Goal: Task Accomplishment & Management: Complete application form

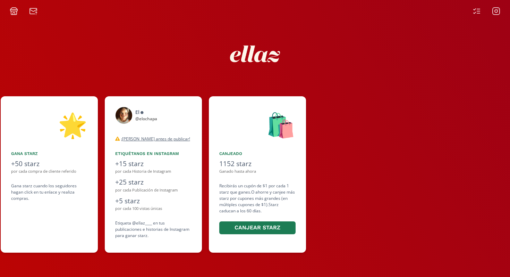
scroll to position [0, 417]
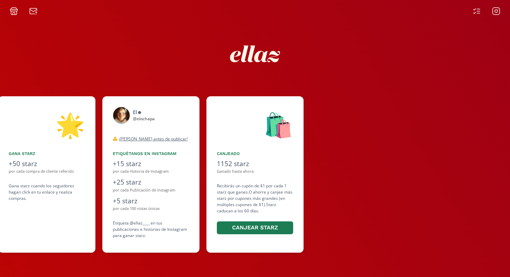
click at [478, 4] on div at bounding box center [255, 7] width 510 height 15
click at [478, 8] on icon at bounding box center [477, 11] width 8 height 8
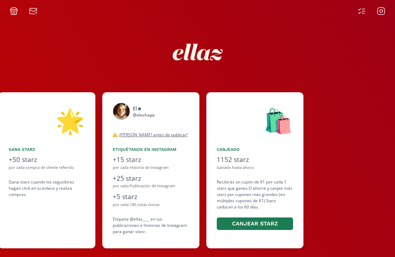
scroll to position [0, 474]
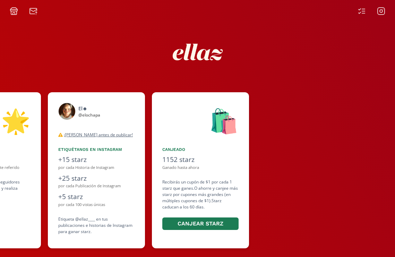
scroll to position [0, 417]
